Goal: Find specific page/section: Find specific page/section

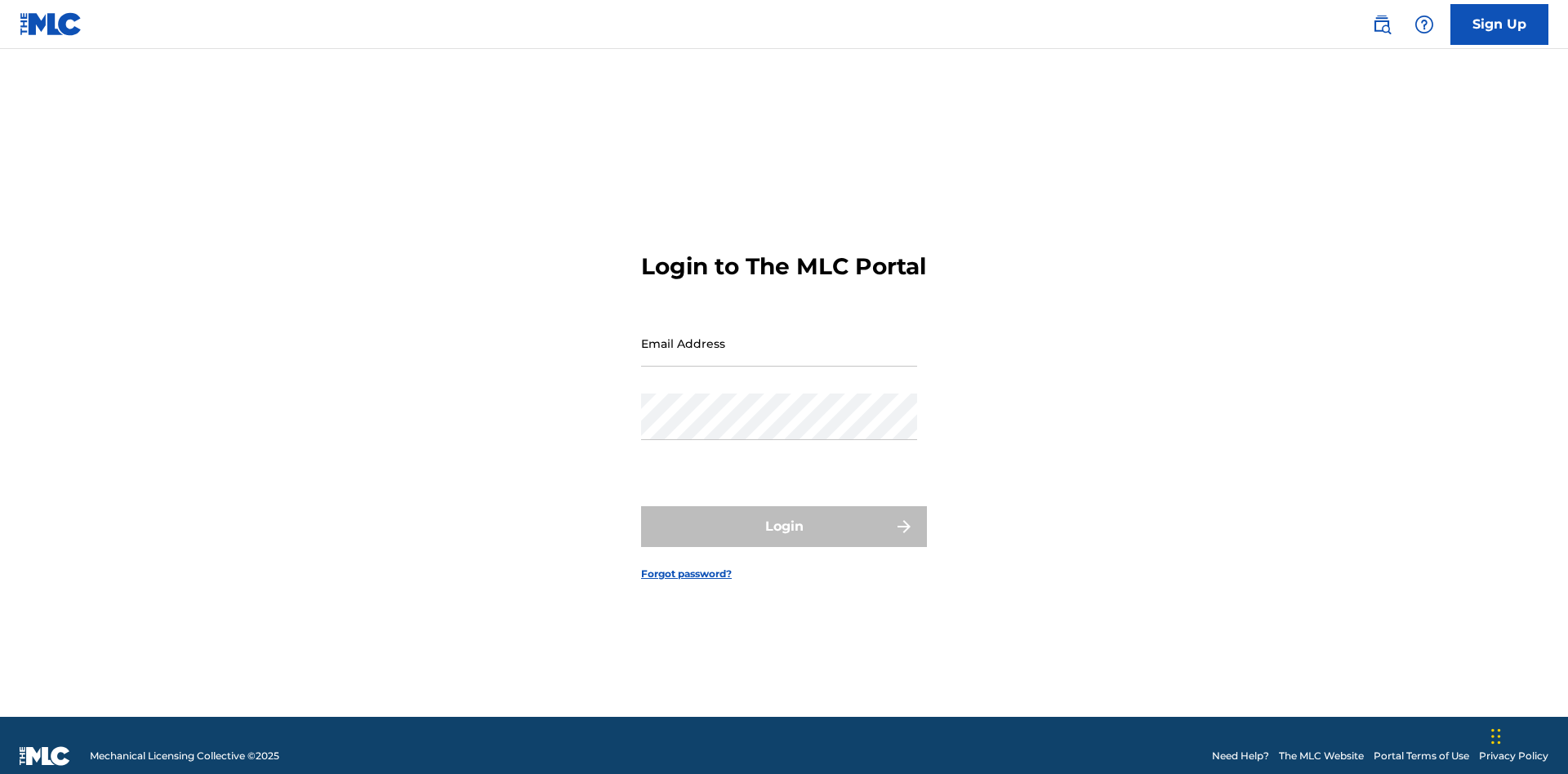
scroll to position [21, 0]
click at [780, 335] on input "Email Address" at bounding box center [780, 342] width 276 height 46
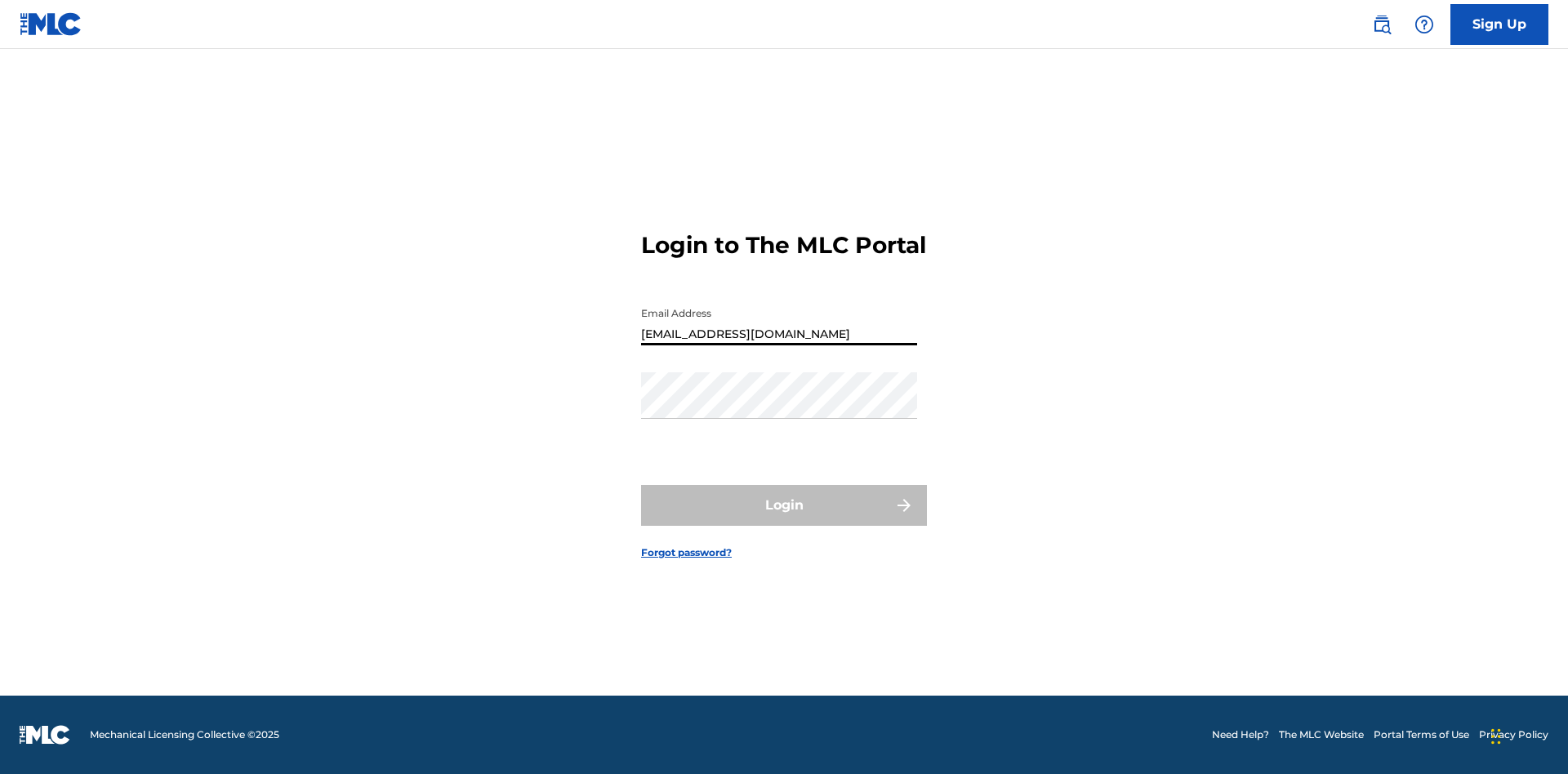
type input "[EMAIL_ADDRESS][DOMAIN_NAME]"
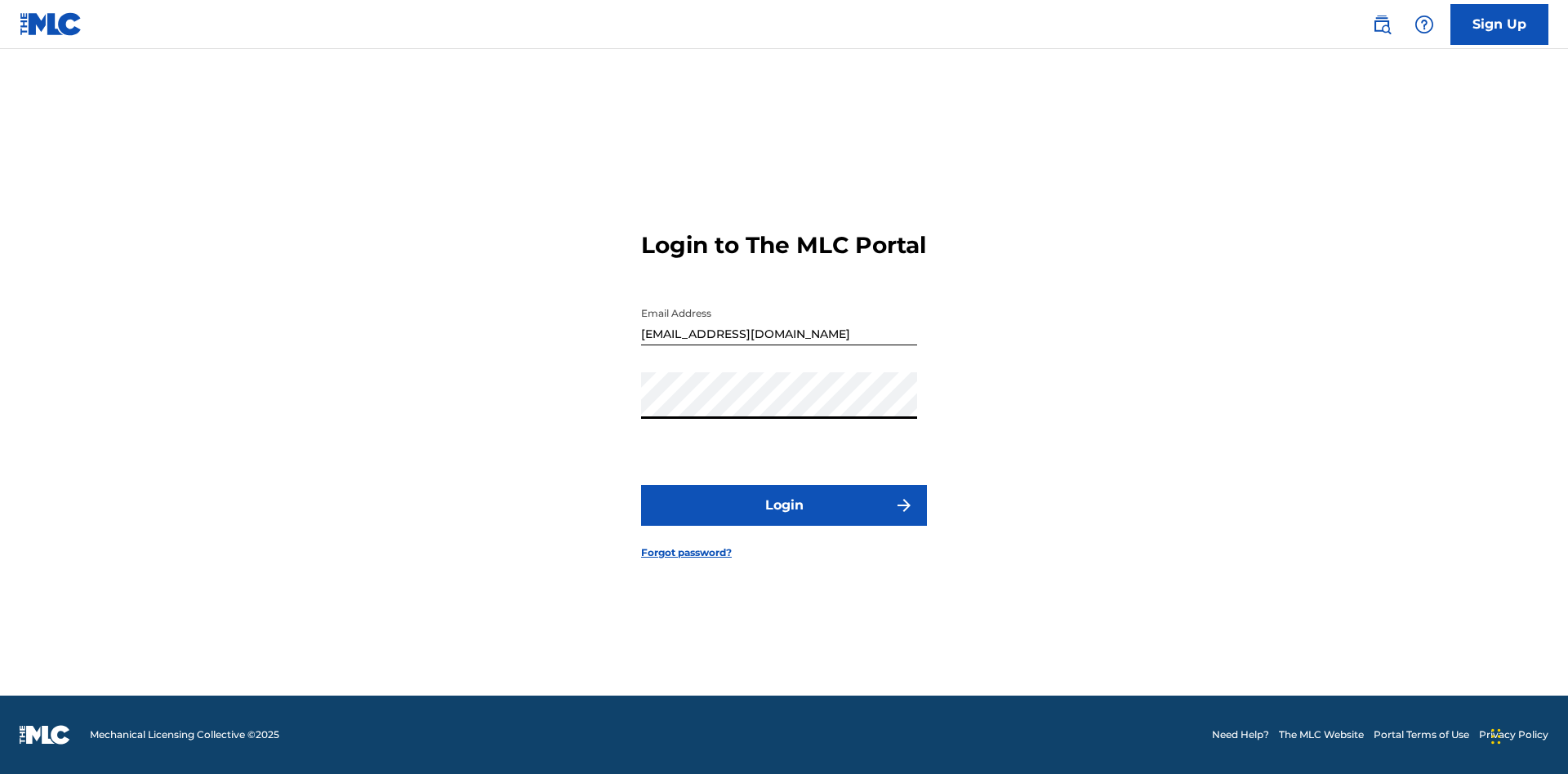
click at [784, 519] on button "Login" at bounding box center [784, 505] width 286 height 41
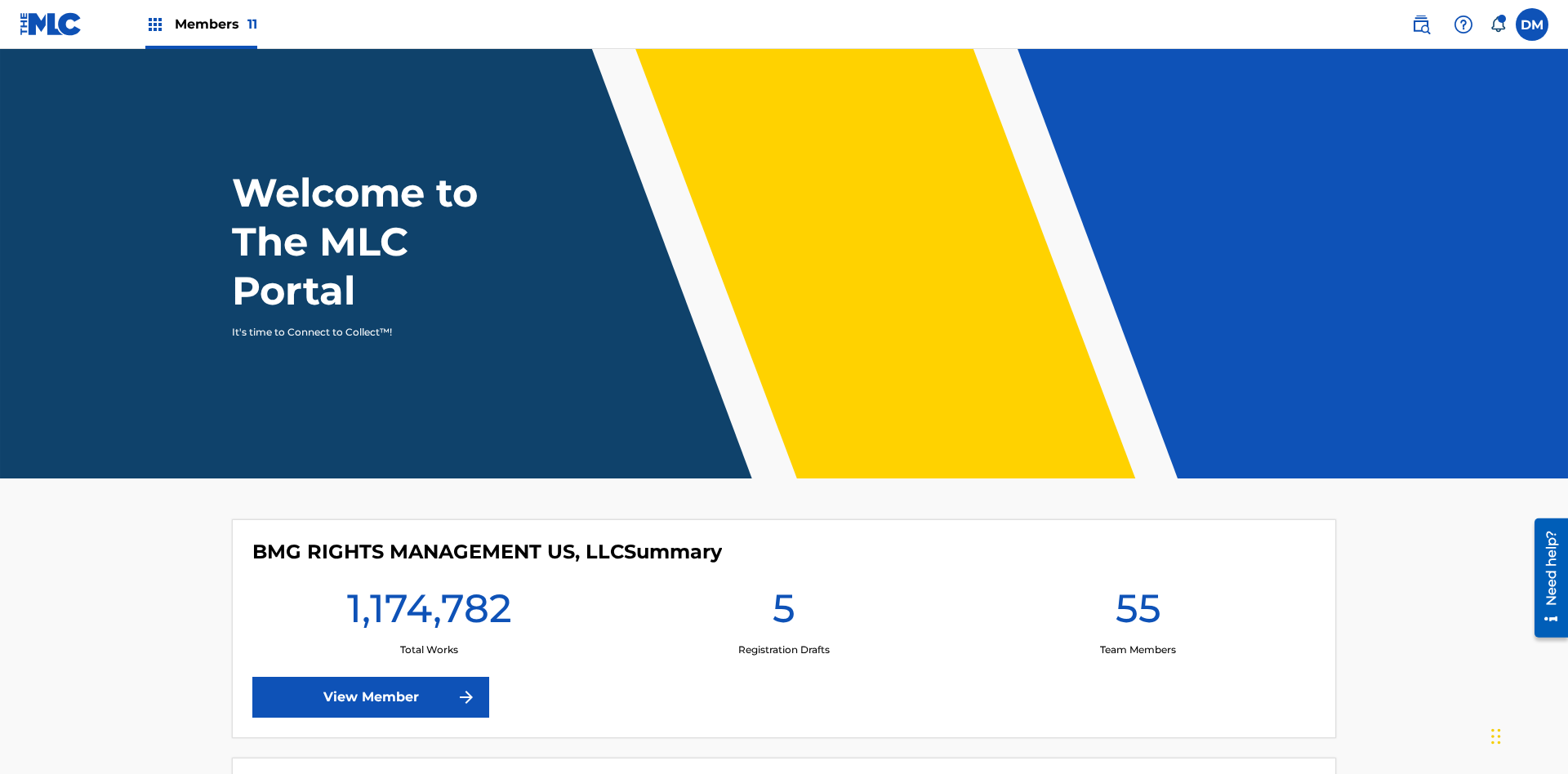
click at [201, 24] on span "Members 11" at bounding box center [216, 24] width 82 height 18
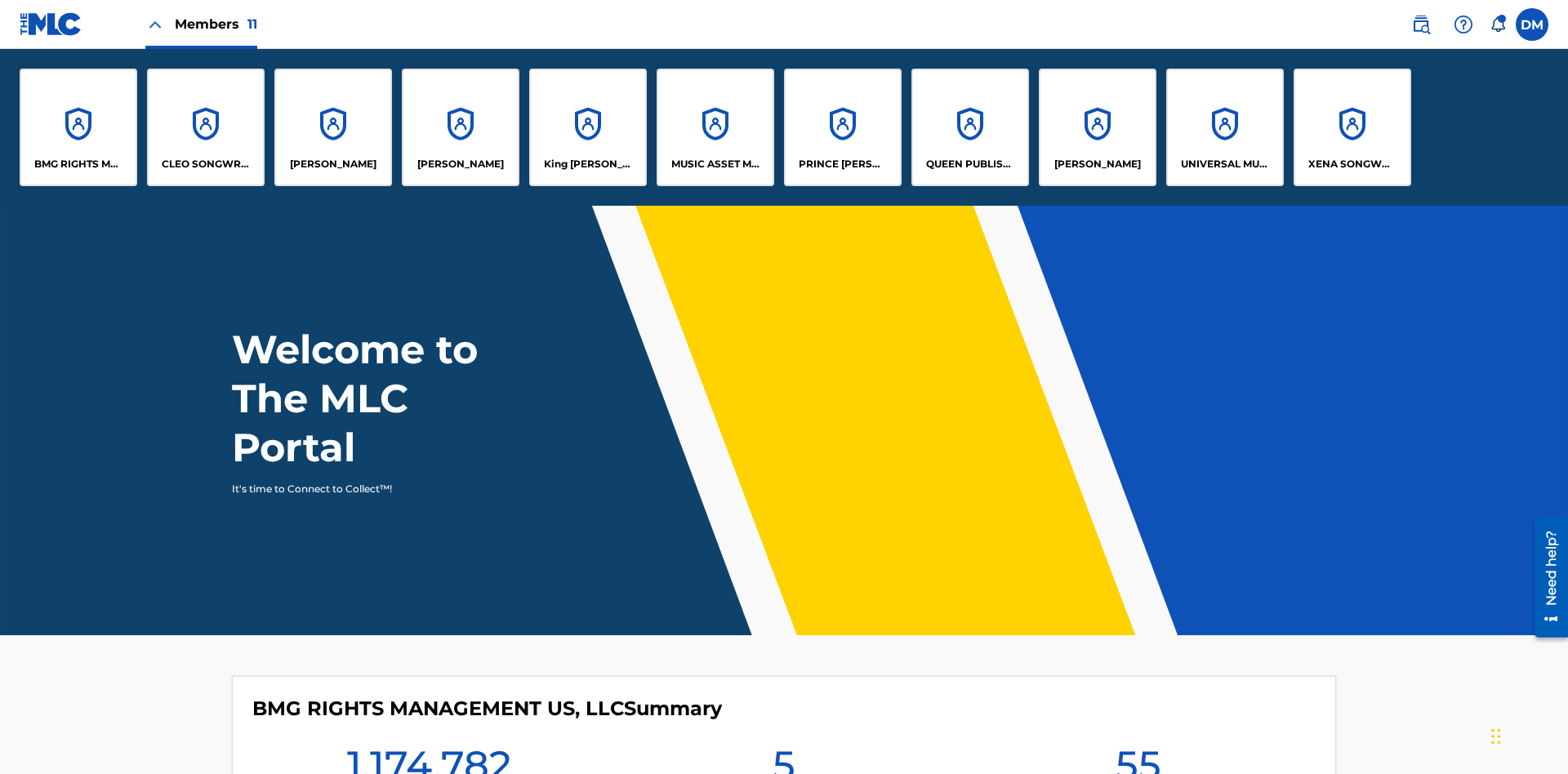
click at [587, 164] on p "King [PERSON_NAME]" at bounding box center [588, 163] width 89 height 15
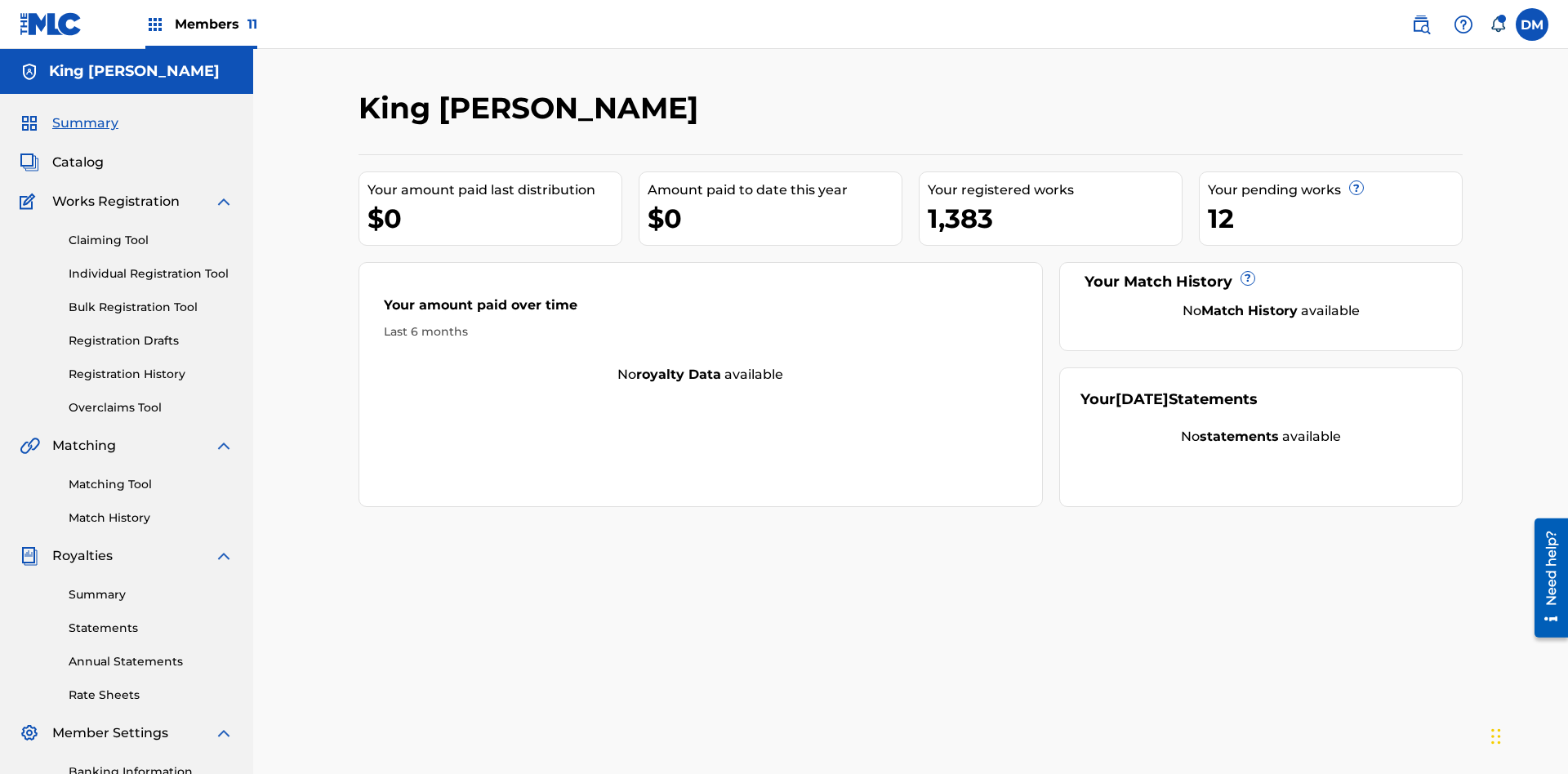
click at [78, 153] on span "Catalog" at bounding box center [78, 162] width 52 height 19
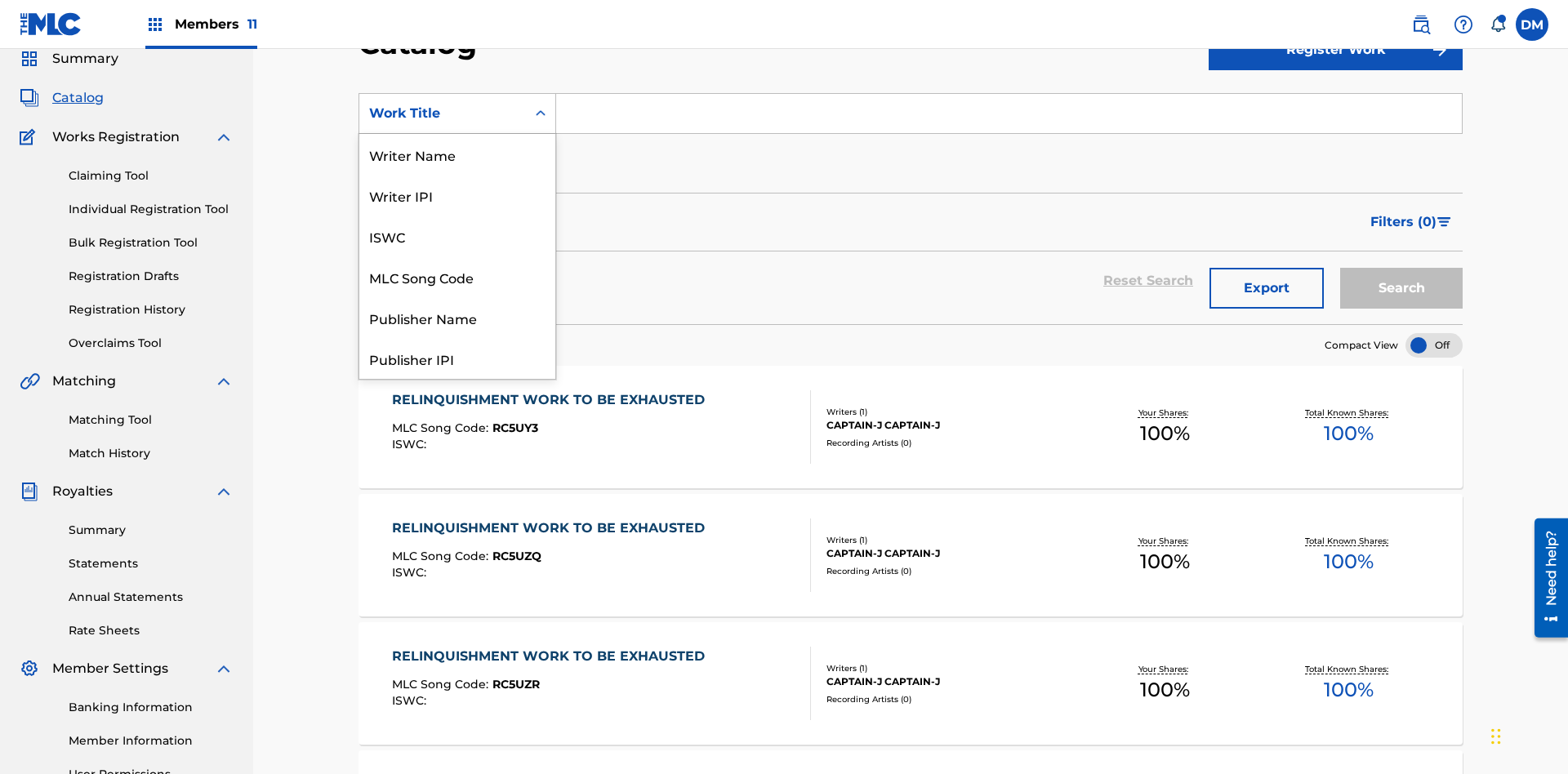
scroll to position [245, 0]
click at [457, 358] on div "Work Title" at bounding box center [457, 358] width 196 height 41
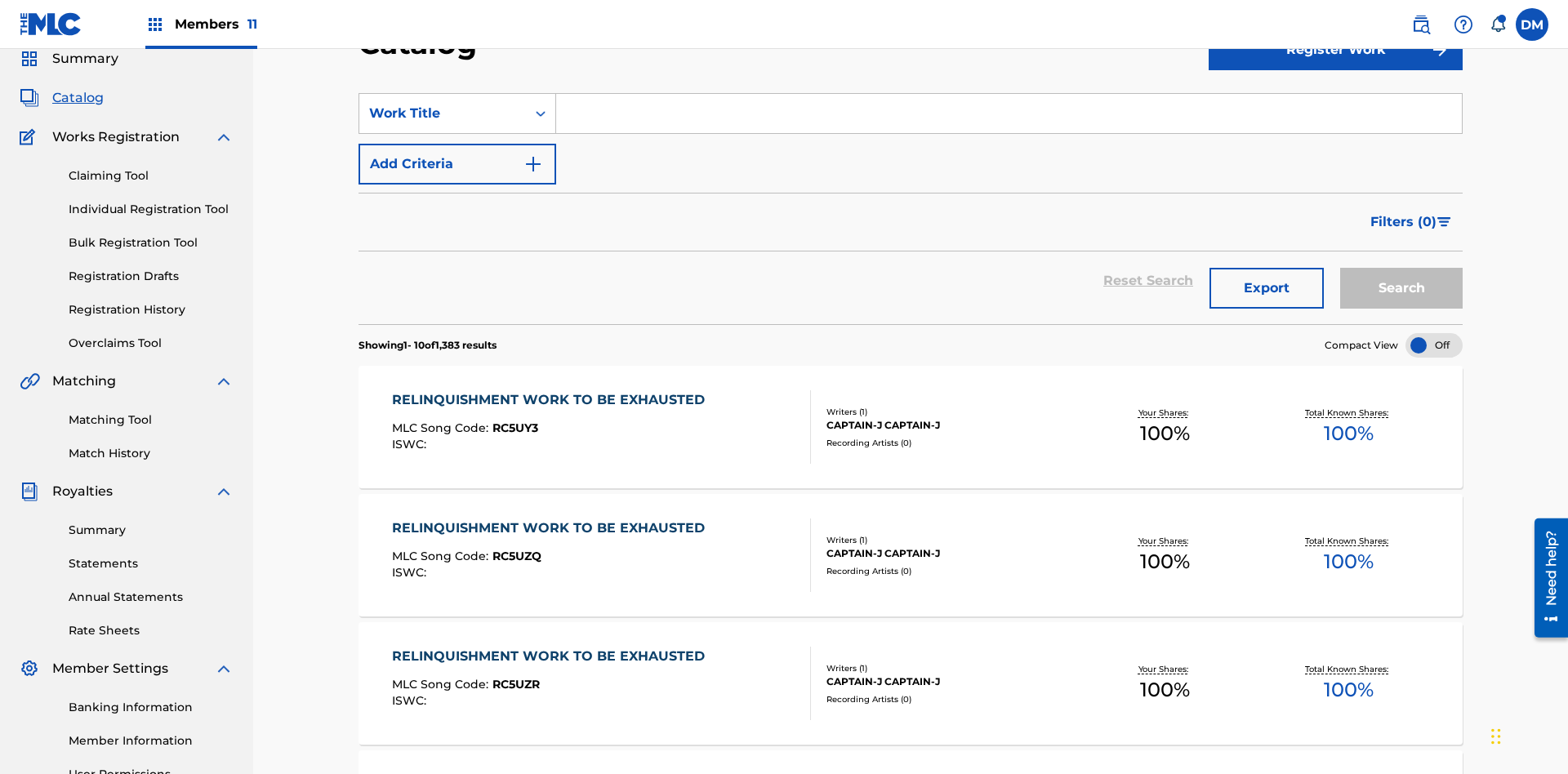
click at [1009, 118] on input "Search Form" at bounding box center [1009, 113] width 905 height 39
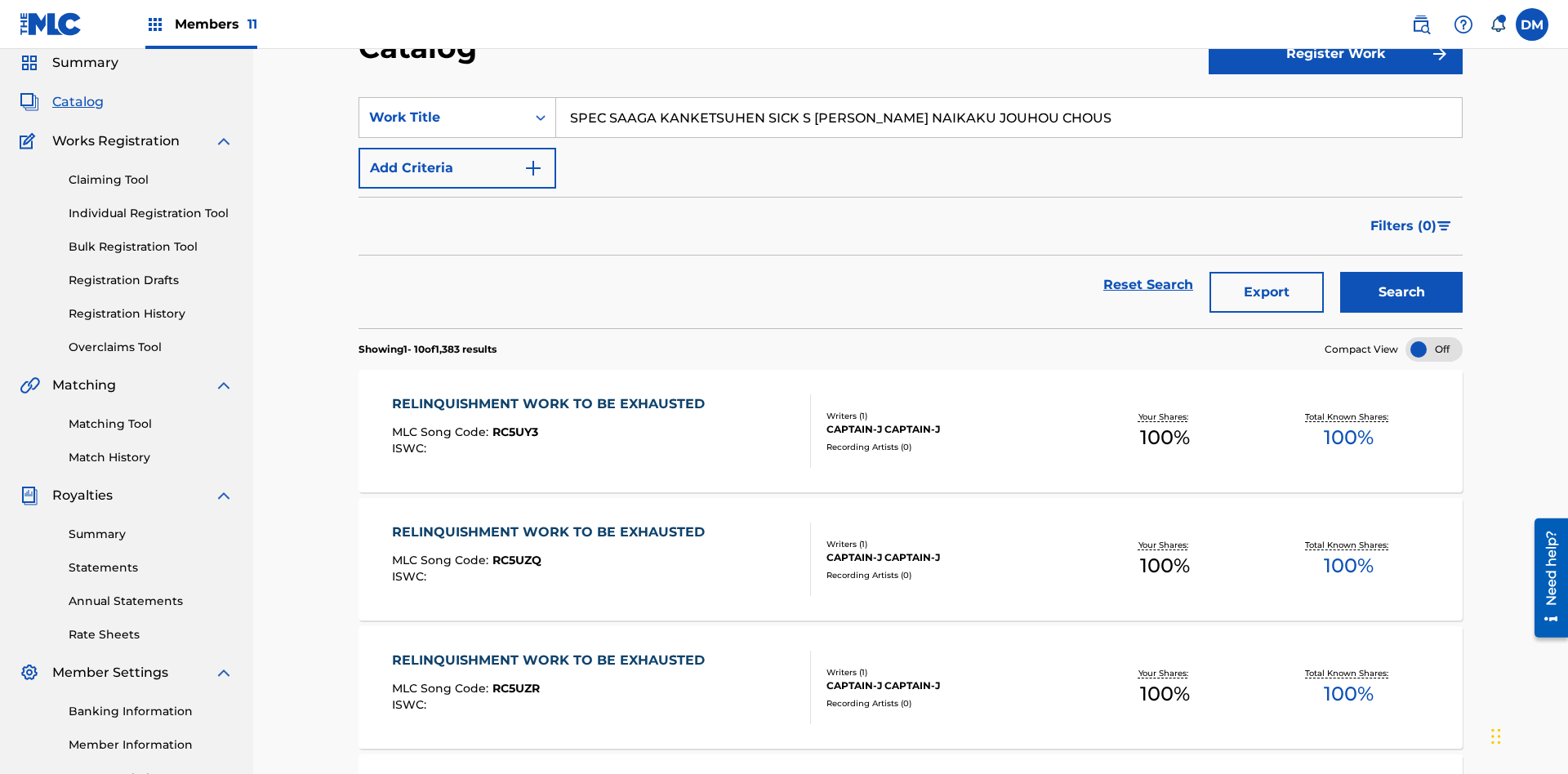
scroll to position [234, 0]
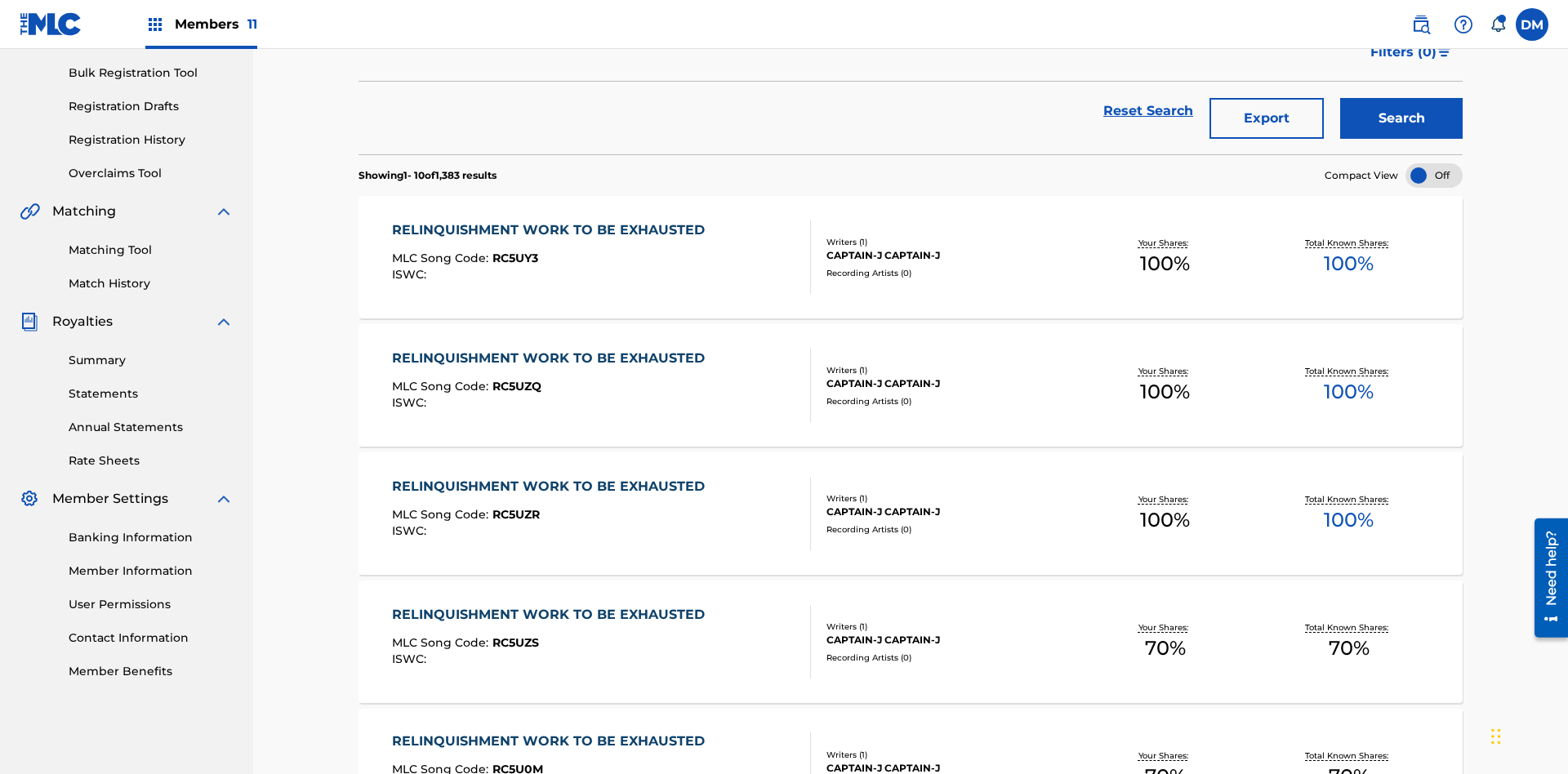
type input "SPEC SAAGA KANKETSUHEN SICK S [PERSON_NAME] NAIKAKU JOUHOU CHOUS"
click at [1402, 119] on button "Search" at bounding box center [1402, 118] width 122 height 41
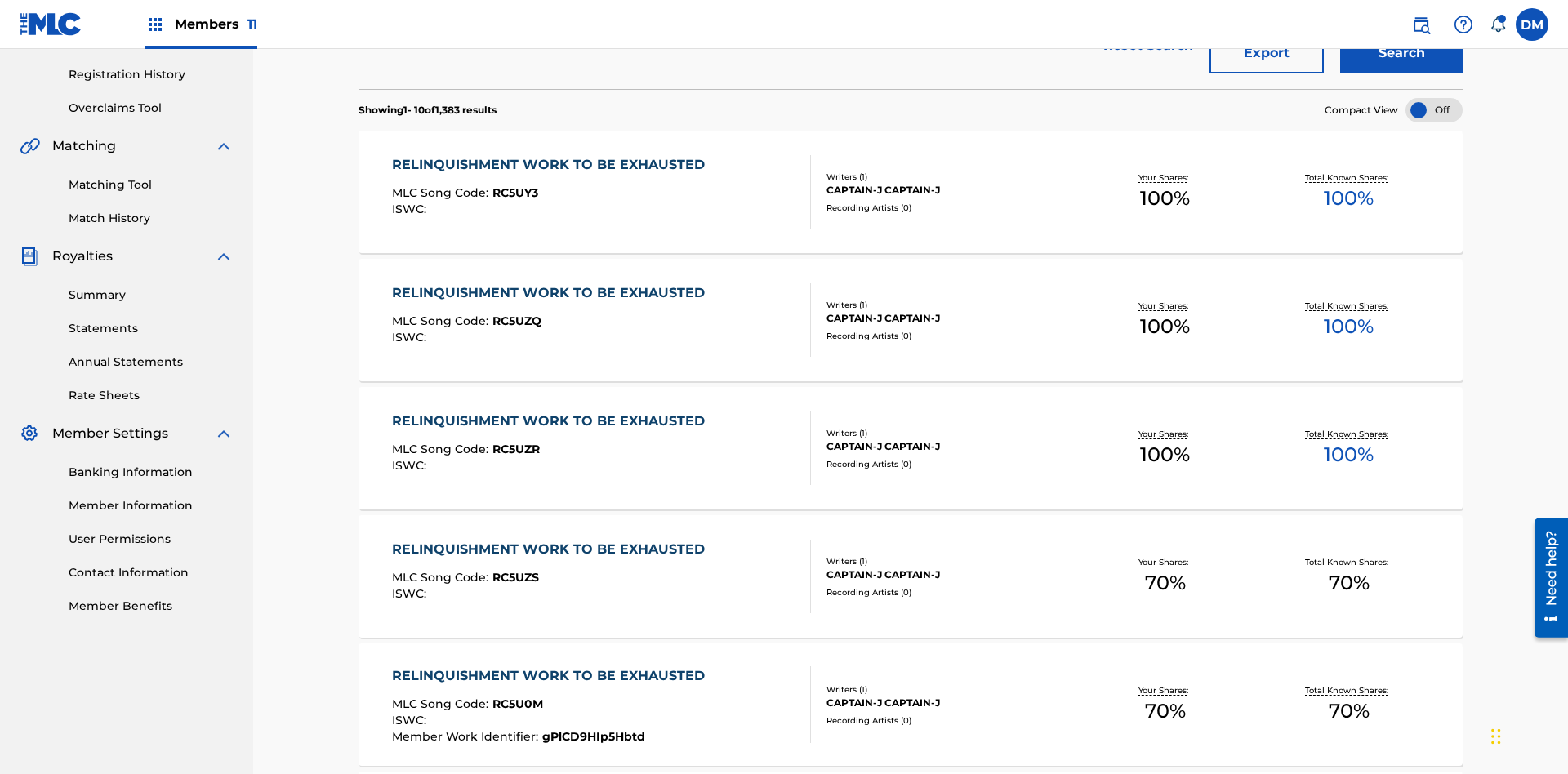
click at [1434, 110] on div at bounding box center [1433, 110] width 57 height 24
